Goal: Information Seeking & Learning: Learn about a topic

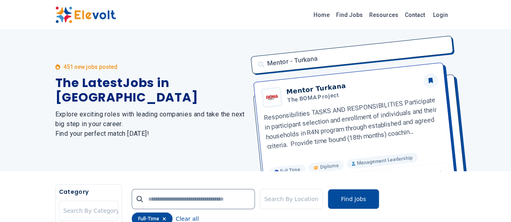
click at [160, 133] on div "451 new jobs posted The Latest Jobs in [GEOGRAPHIC_DATA] Explore exciting roles…" at bounding box center [150, 100] width 190 height 141
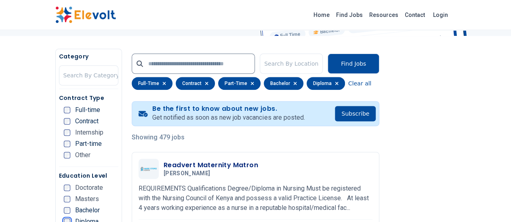
scroll to position [113, 0]
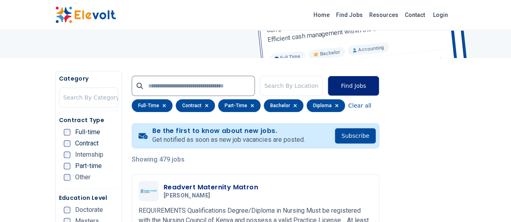
click at [377, 87] on button "Find Jobs" at bounding box center [353, 86] width 52 height 20
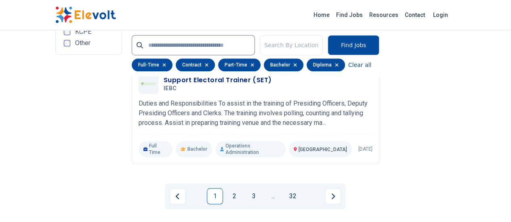
scroll to position [1831, 0]
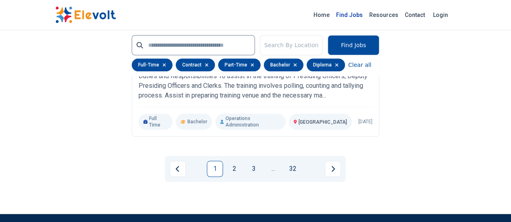
click at [366, 17] on link "Find Jobs" at bounding box center [349, 14] width 33 height 13
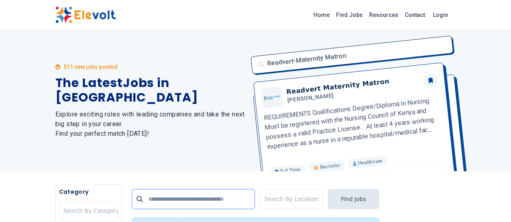
click at [186, 202] on input "text" at bounding box center [193, 199] width 123 height 20
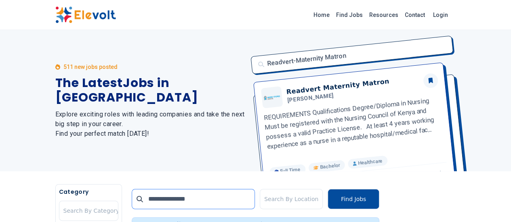
type input "**********"
click button "submit" at bounding box center [0, 0] width 0 height 0
